Goal: Check status

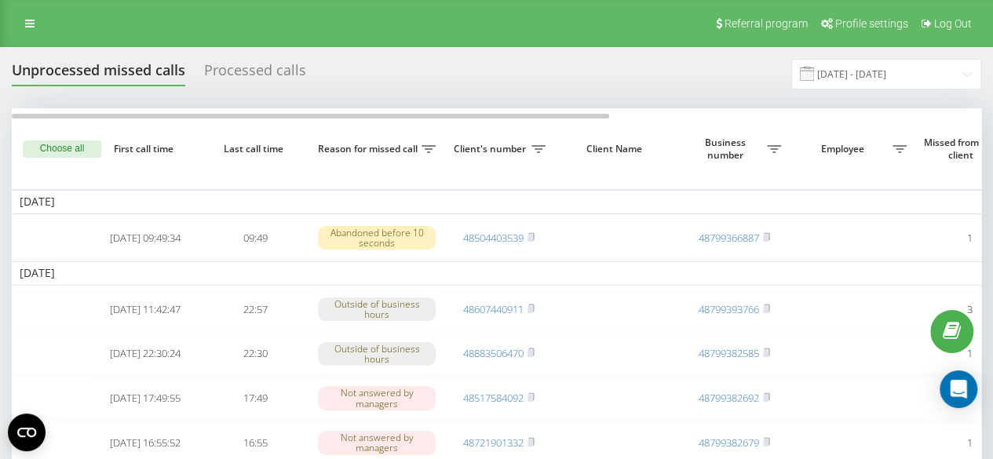
click at [243, 78] on div "Processed calls" at bounding box center [255, 74] width 102 height 24
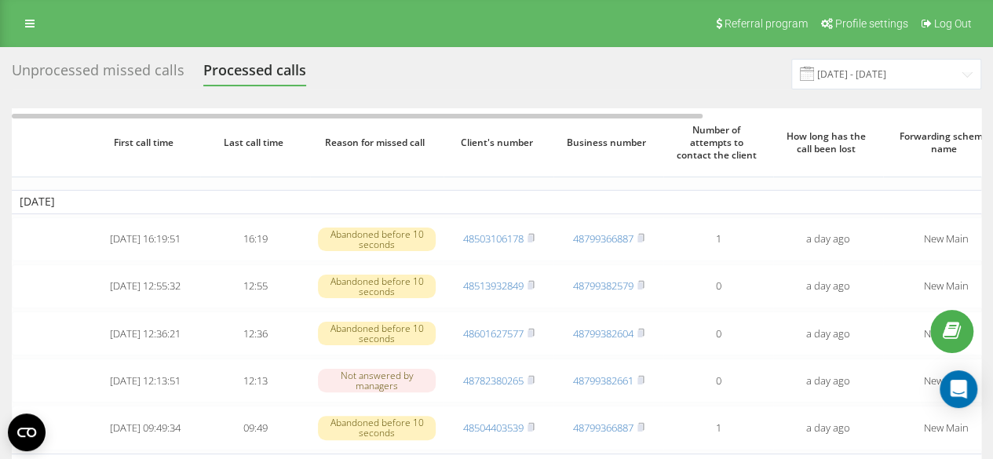
click at [115, 71] on div "Unprocessed missed calls" at bounding box center [98, 74] width 173 height 24
